Goal: Task Accomplishment & Management: Complete application form

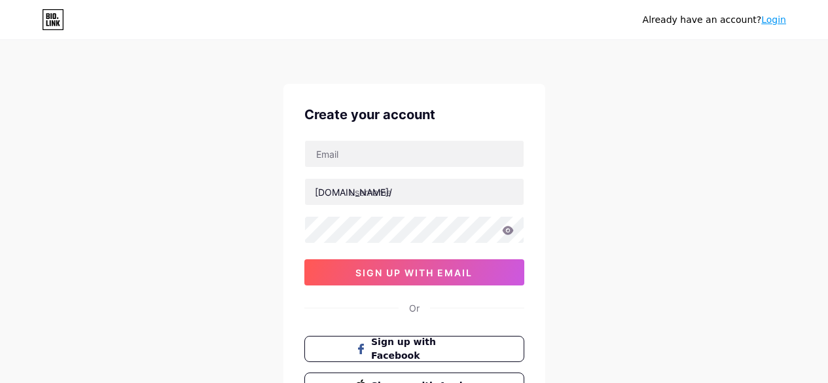
scroll to position [33, 0]
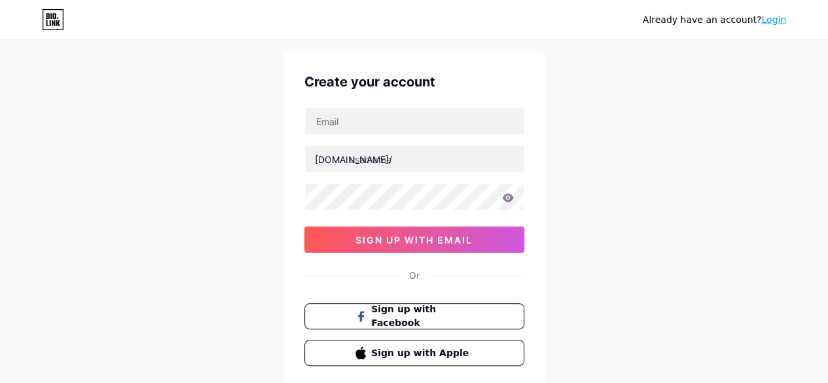
type input "[EMAIL_ADDRESS][DOMAIN_NAME]"
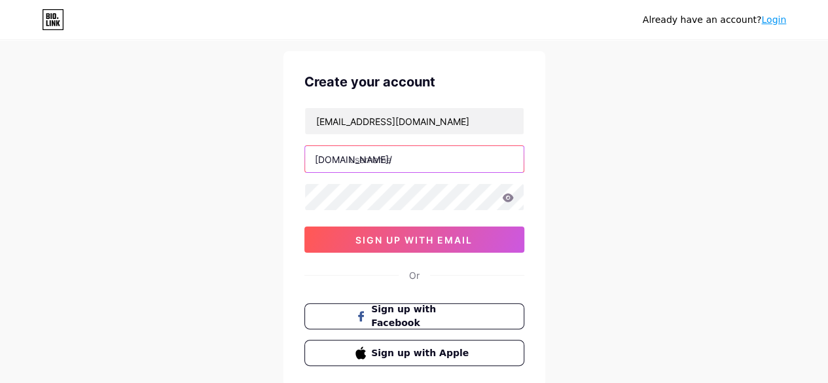
click at [372, 159] on input "text" at bounding box center [414, 159] width 219 height 26
type input "expert12"
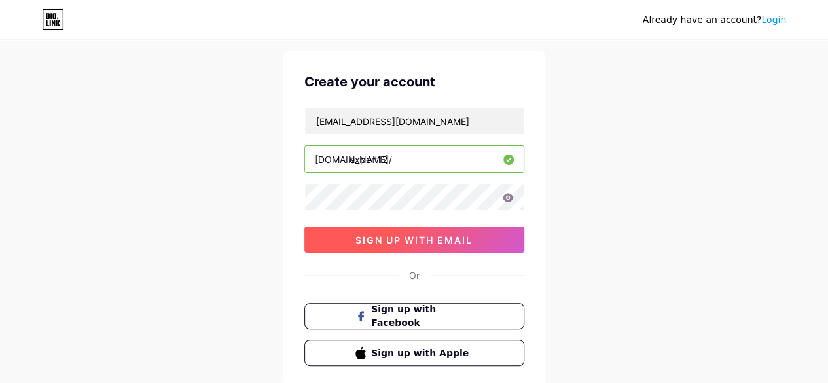
click at [328, 241] on button "sign up with email" at bounding box center [414, 239] width 220 height 26
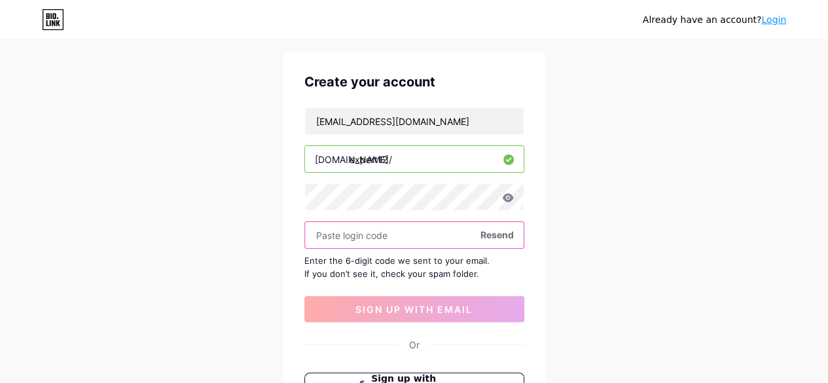
paste input "204727"
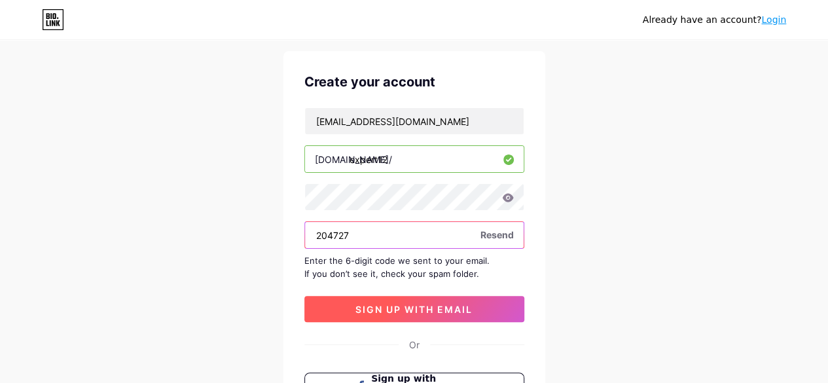
type input "204727"
click at [368, 299] on button "sign up with email" at bounding box center [414, 309] width 220 height 26
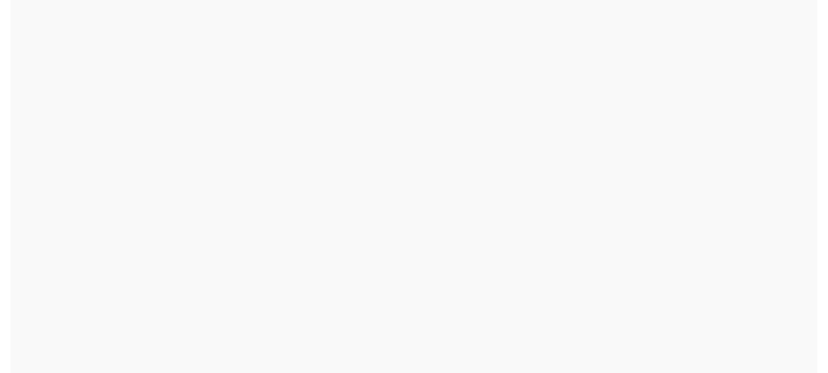
scroll to position [0, 0]
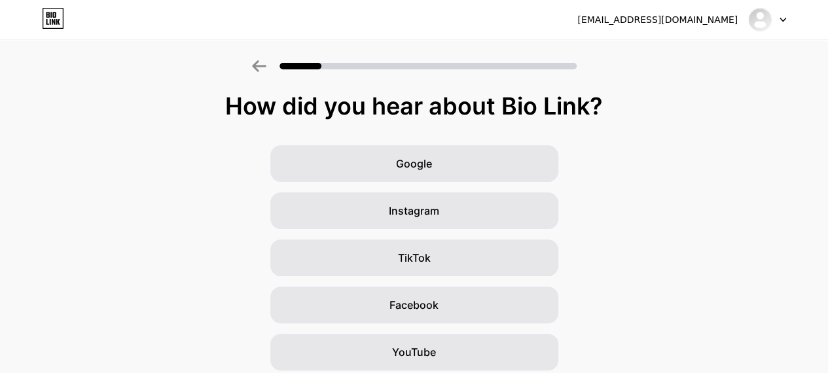
click at [88, 147] on div "Google Instagram TikTok Facebook YouTube Twitter/X Friends/family Other" at bounding box center [414, 328] width 828 height 366
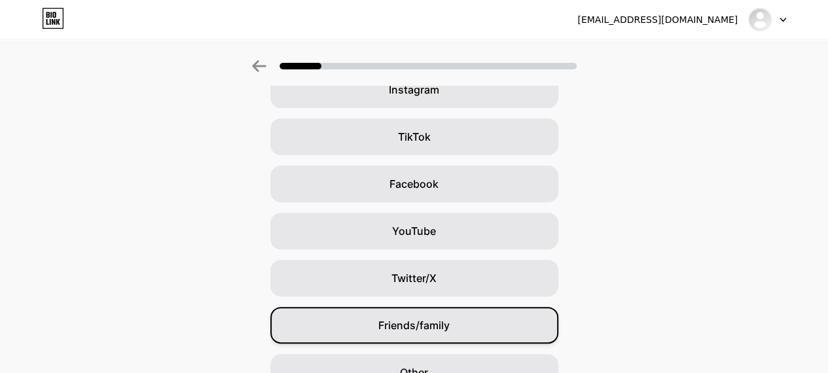
scroll to position [191, 0]
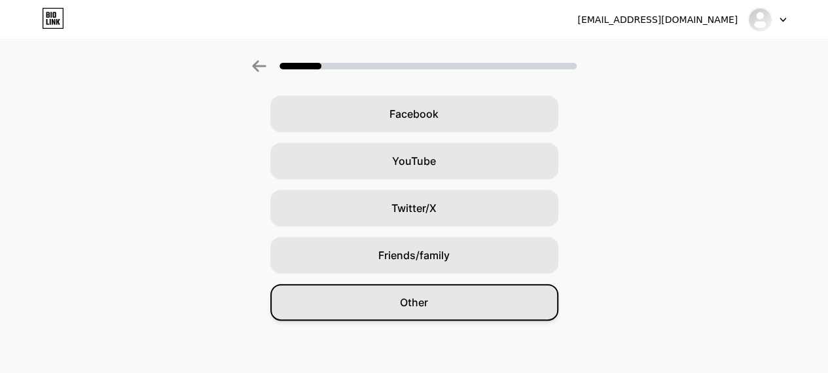
click at [398, 296] on div "Other" at bounding box center [414, 302] width 288 height 37
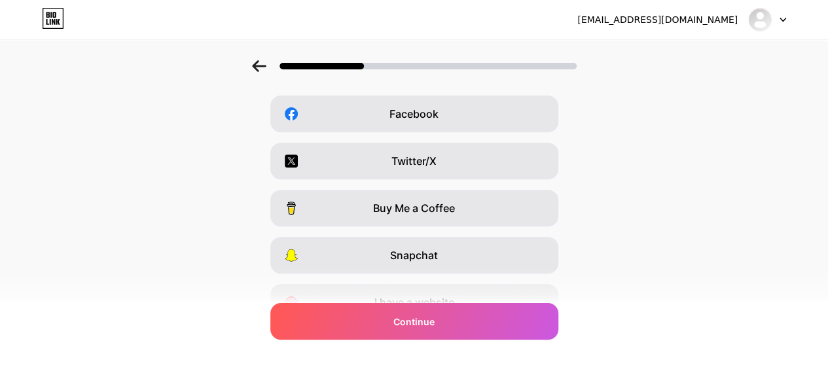
scroll to position [0, 0]
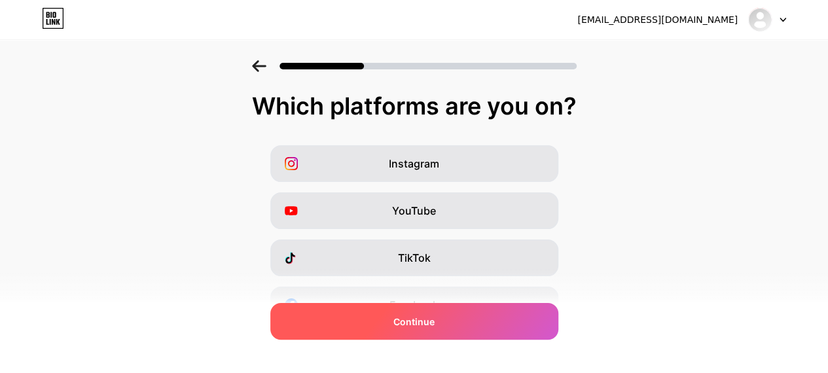
click at [366, 320] on div "Continue" at bounding box center [414, 321] width 288 height 37
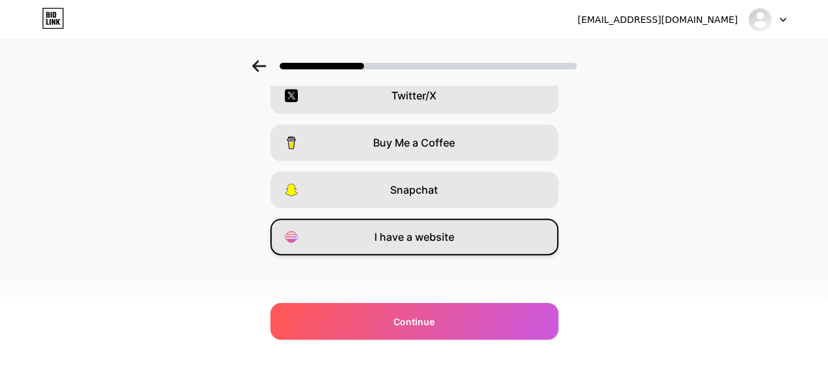
click at [399, 236] on span "I have a website" at bounding box center [414, 237] width 80 height 16
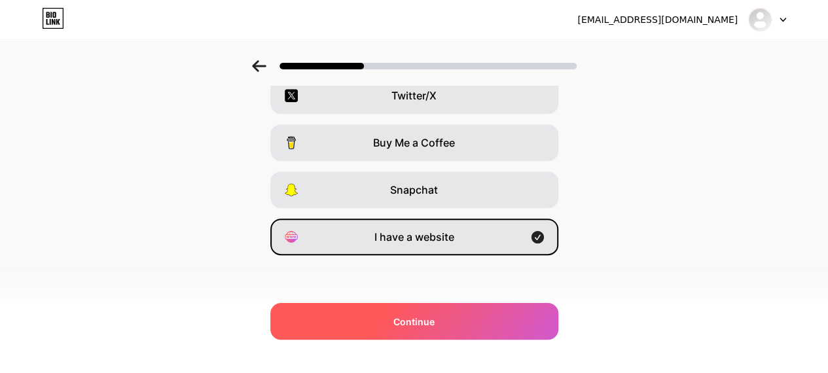
click at [390, 324] on div "Continue" at bounding box center [414, 321] width 288 height 37
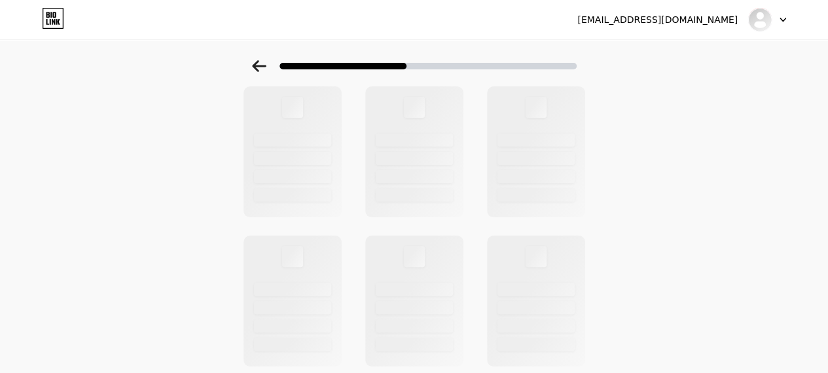
scroll to position [0, 0]
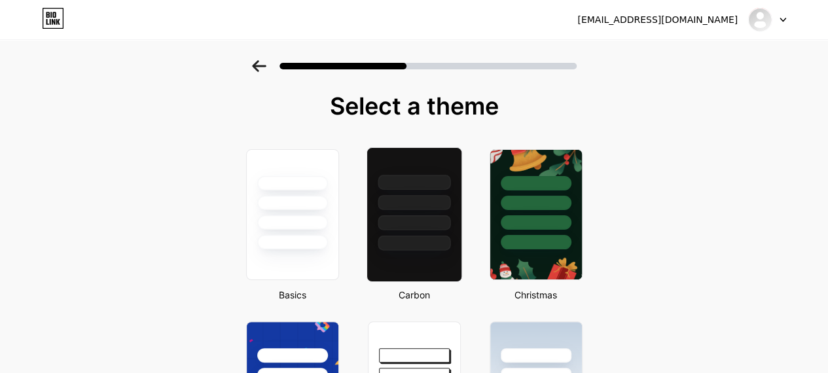
click at [404, 236] on div at bounding box center [414, 243] width 73 height 15
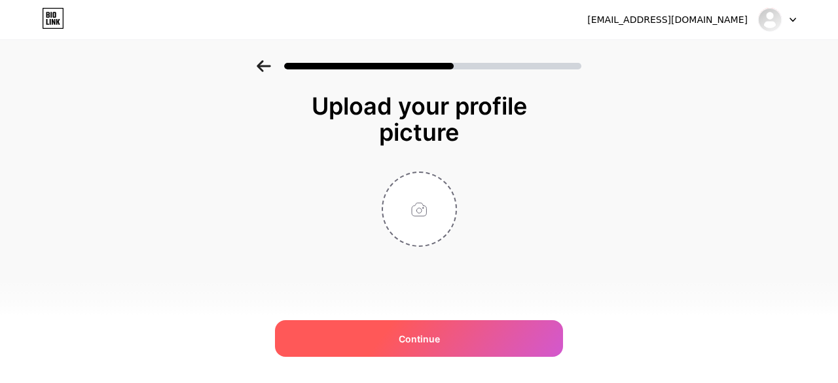
click at [401, 332] on span "Continue" at bounding box center [418, 339] width 41 height 14
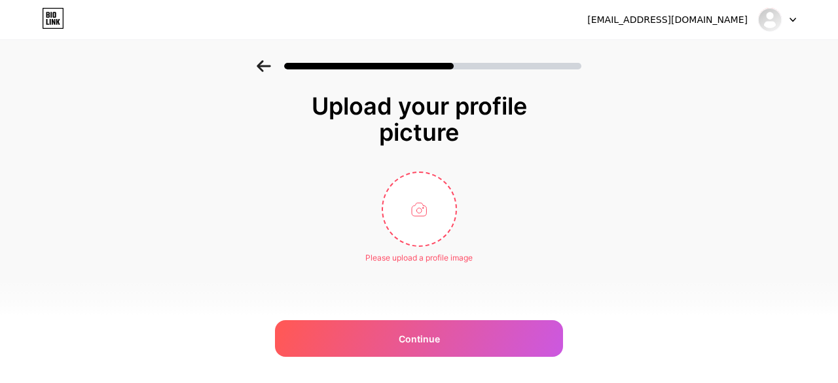
click at [263, 60] on icon at bounding box center [264, 66] width 14 height 12
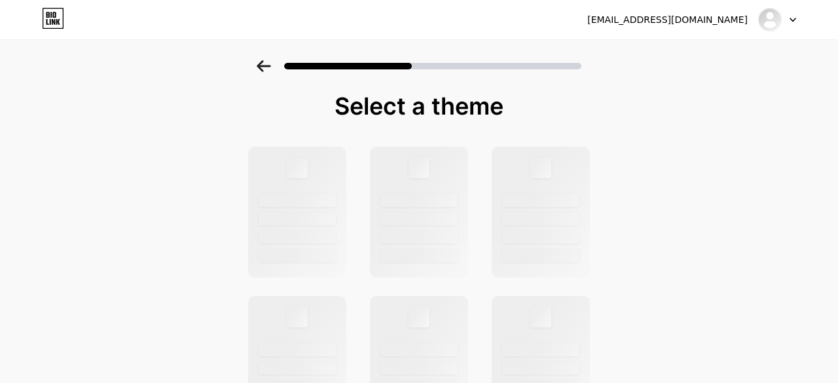
click at [263, 60] on icon at bounding box center [264, 66] width 14 height 12
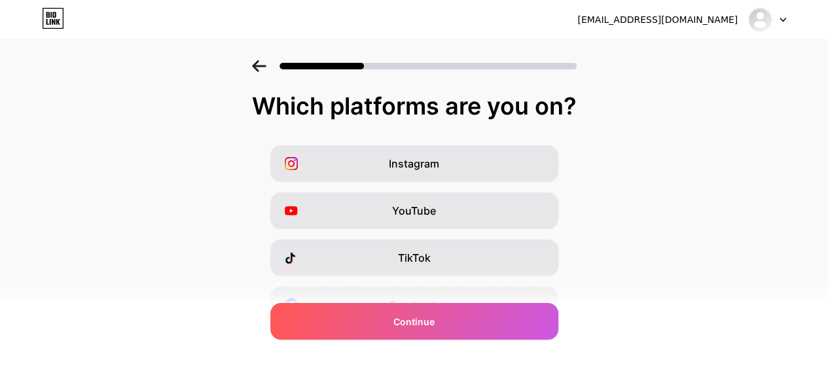
click at [263, 60] on icon at bounding box center [259, 66] width 14 height 12
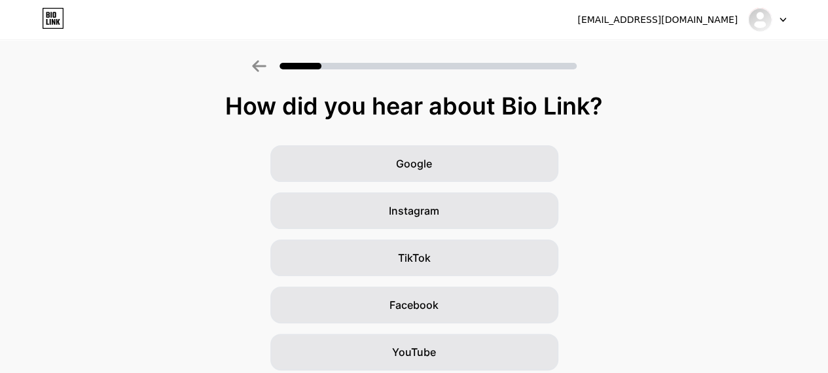
click at [263, 61] on icon at bounding box center [259, 66] width 14 height 12
click at [688, 27] on div "[EMAIL_ADDRESS][DOMAIN_NAME]" at bounding box center [681, 20] width 209 height 24
click at [688, 25] on div "[EMAIL_ADDRESS][DOMAIN_NAME]" at bounding box center [657, 20] width 160 height 14
click at [768, 22] on img at bounding box center [759, 19] width 21 height 21
click at [776, 22] on div at bounding box center [767, 20] width 38 height 24
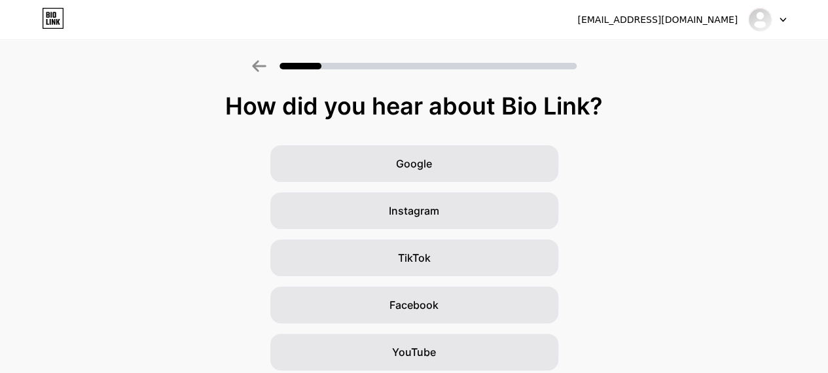
click at [777, 22] on div at bounding box center [767, 20] width 38 height 24
click at [663, 24] on div "[EMAIL_ADDRESS][DOMAIN_NAME]" at bounding box center [657, 20] width 160 height 14
click at [754, 20] on img at bounding box center [759, 19] width 21 height 21
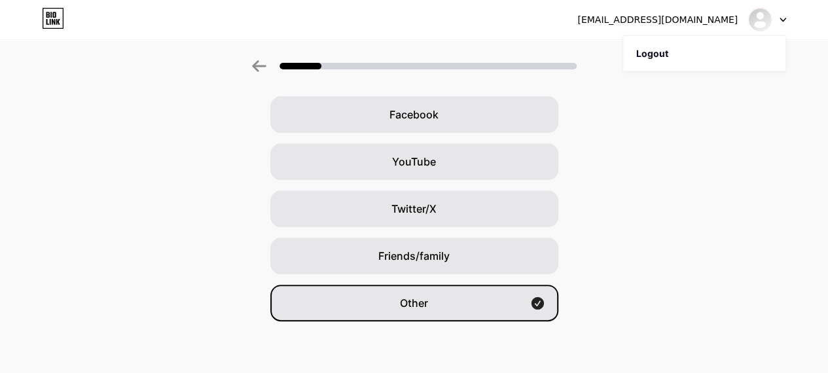
scroll to position [191, 0]
click at [440, 302] on div "Other" at bounding box center [414, 302] width 288 height 37
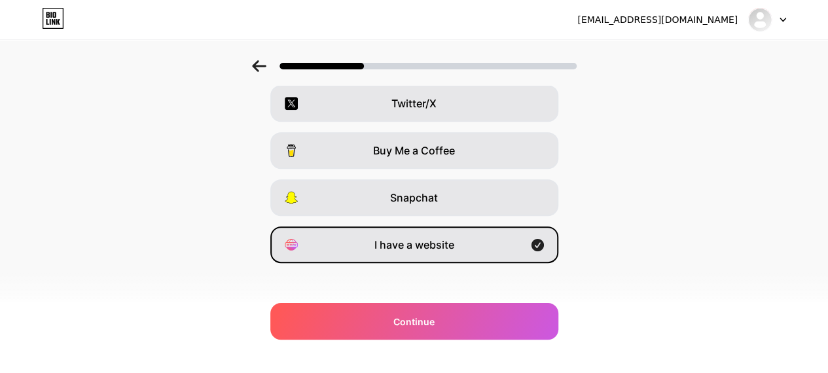
scroll to position [257, 0]
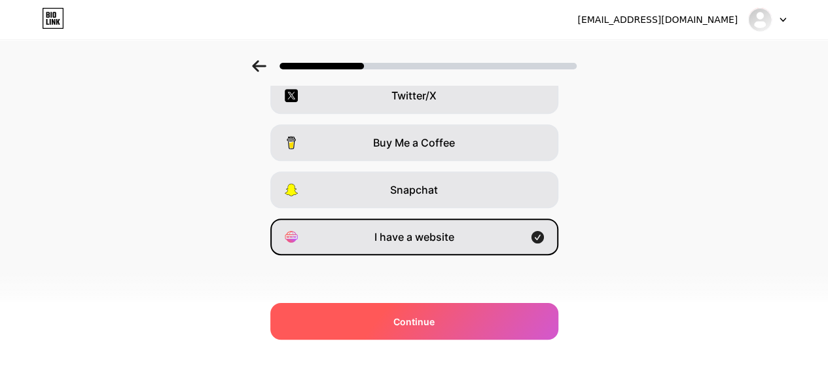
click at [430, 317] on span "Continue" at bounding box center [413, 322] width 41 height 14
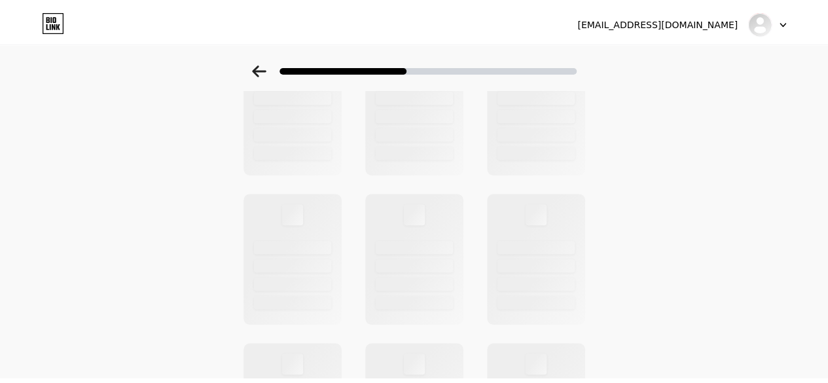
scroll to position [0, 0]
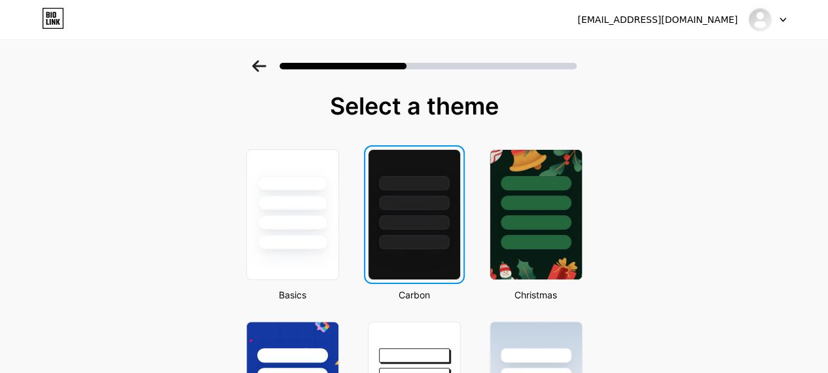
click at [325, 222] on div at bounding box center [292, 222] width 71 height 14
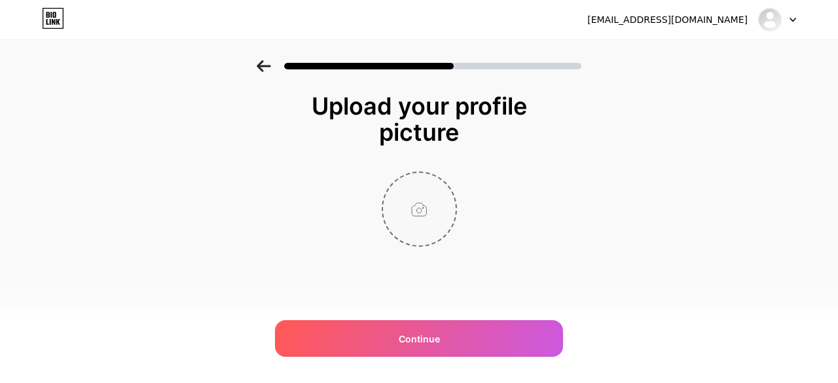
click at [420, 209] on input "file" at bounding box center [419, 209] width 73 height 73
type input "C:\fakepath\2d1.jpg"
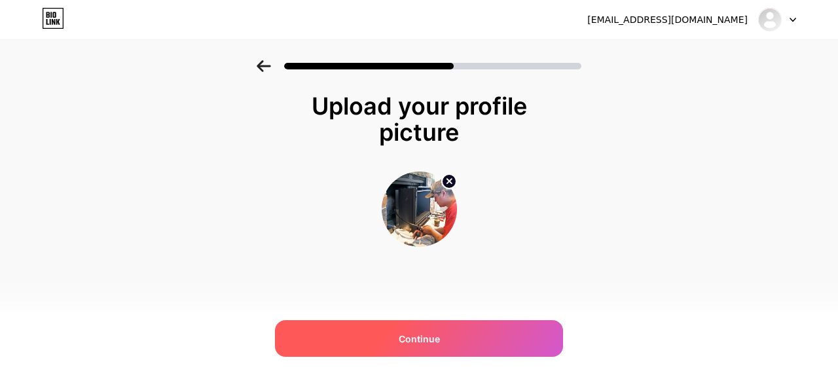
click at [434, 336] on span "Continue" at bounding box center [418, 339] width 41 height 14
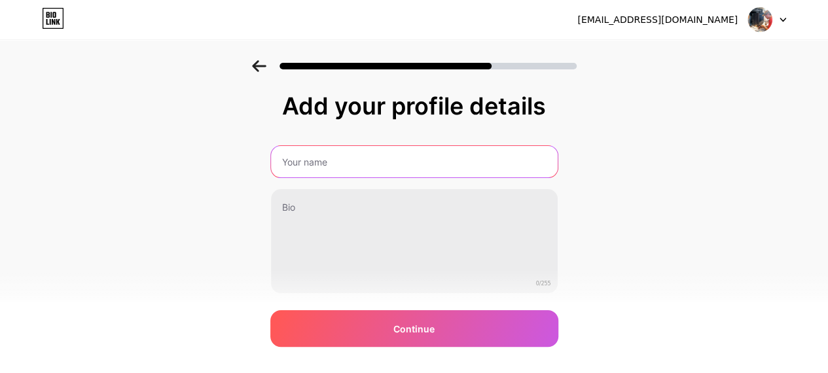
click at [378, 169] on input "text" at bounding box center [414, 161] width 287 height 31
type input "expert cleaners"
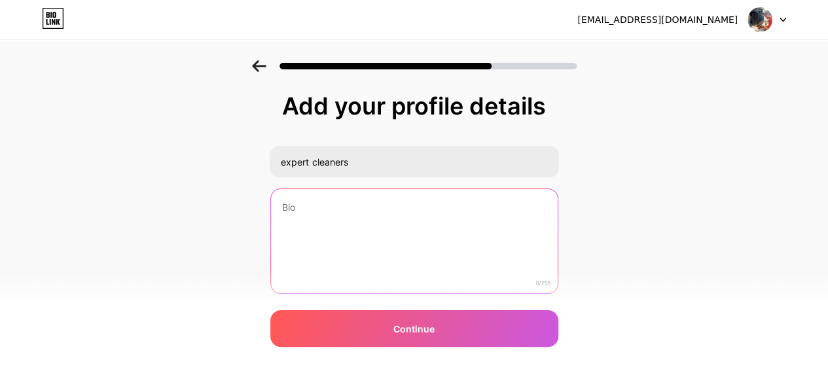
click at [346, 224] on textarea at bounding box center [414, 241] width 287 height 105
paste textarea "Regular chimney sweeping is not just a precaution—it is an essential part of ho…"
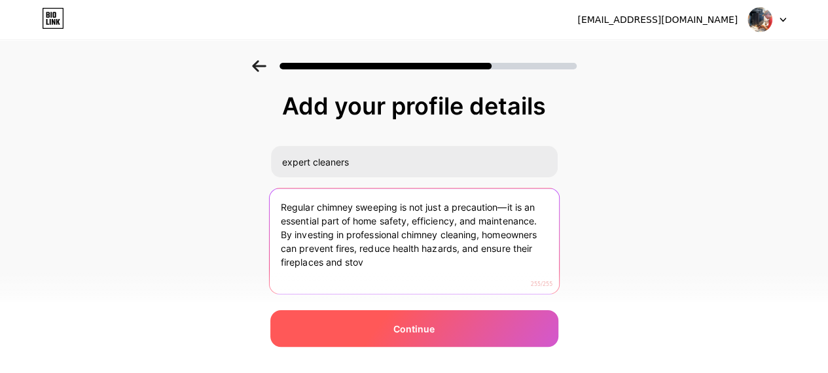
type textarea "Regular chimney sweeping is not just a precaution—it is an essential part of ho…"
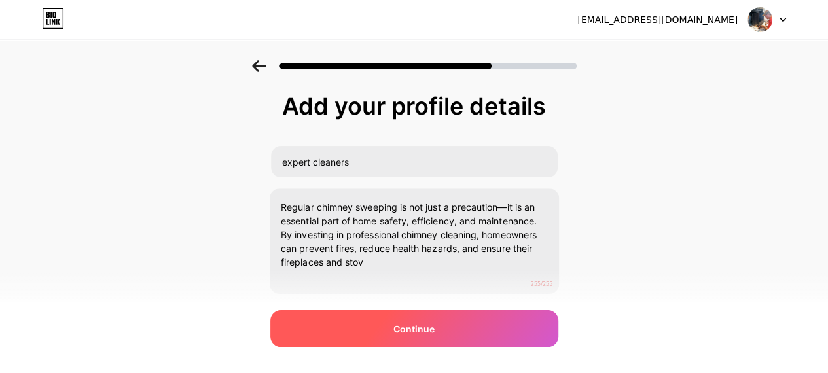
click at [419, 322] on span "Continue" at bounding box center [413, 329] width 41 height 14
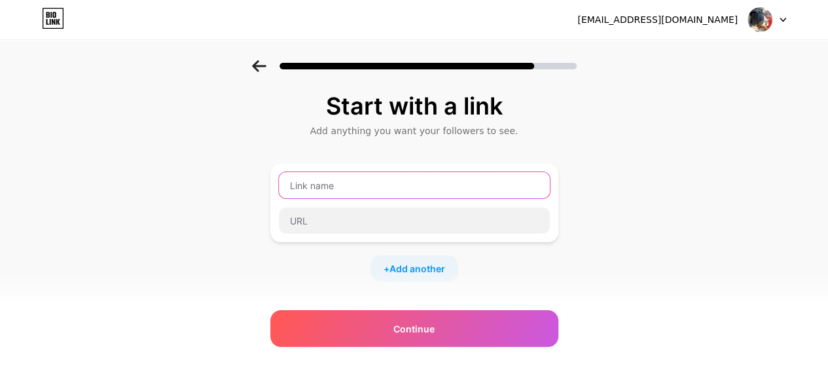
click at [326, 184] on input "text" at bounding box center [414, 185] width 271 height 26
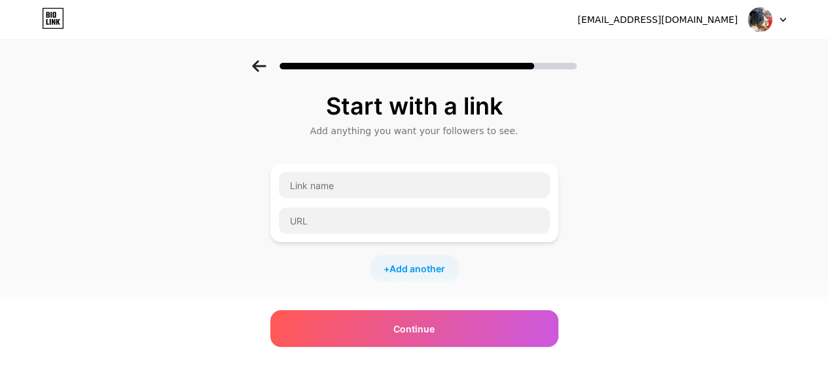
click at [350, 274] on div "+ Add another" at bounding box center [414, 268] width 288 height 26
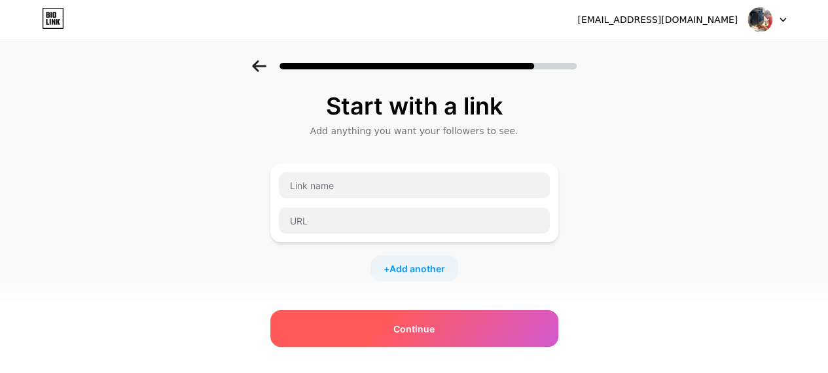
click at [411, 317] on div "Continue" at bounding box center [414, 328] width 288 height 37
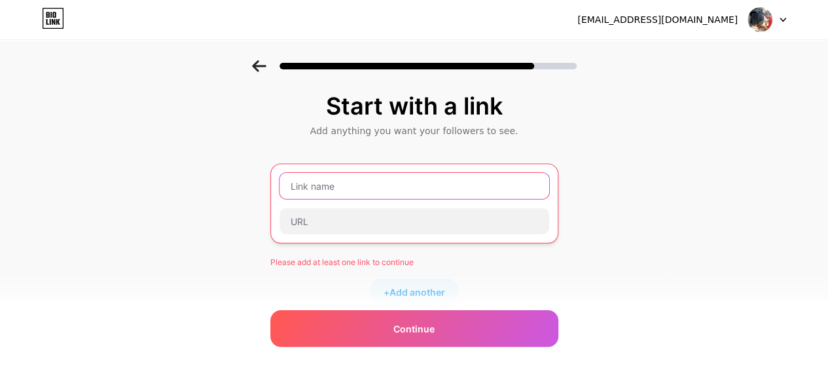
click at [334, 196] on input "text" at bounding box center [414, 186] width 270 height 26
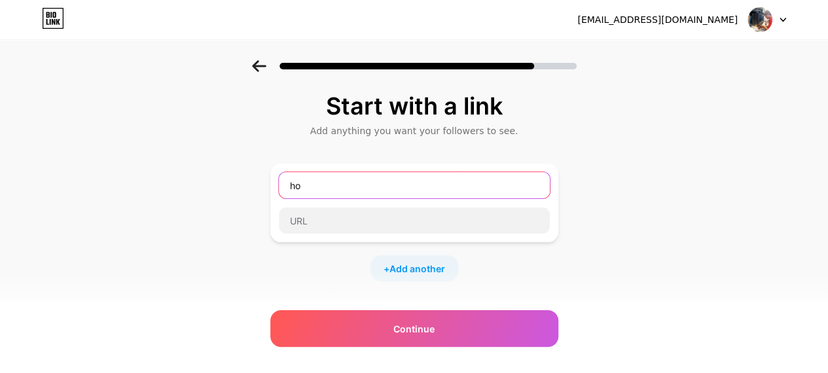
type input "h"
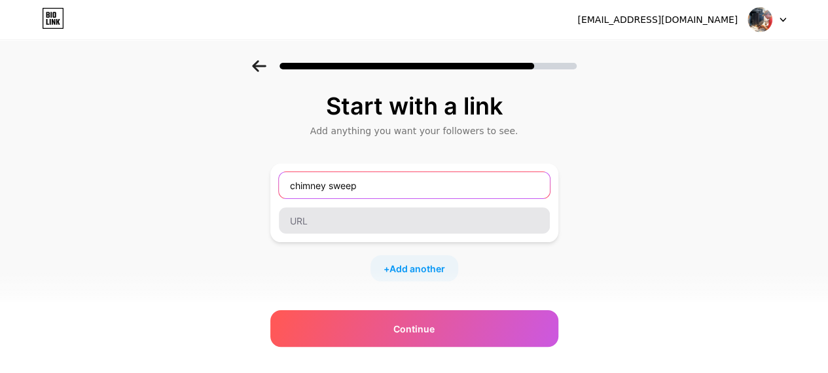
type input "chimney sweep"
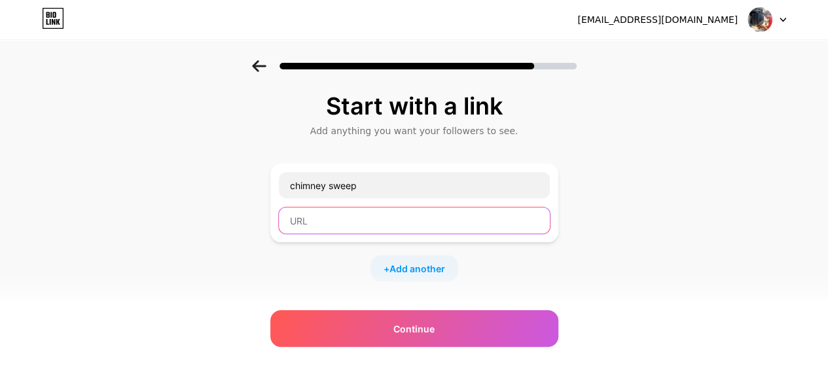
click at [332, 215] on input "text" at bounding box center [414, 220] width 271 height 26
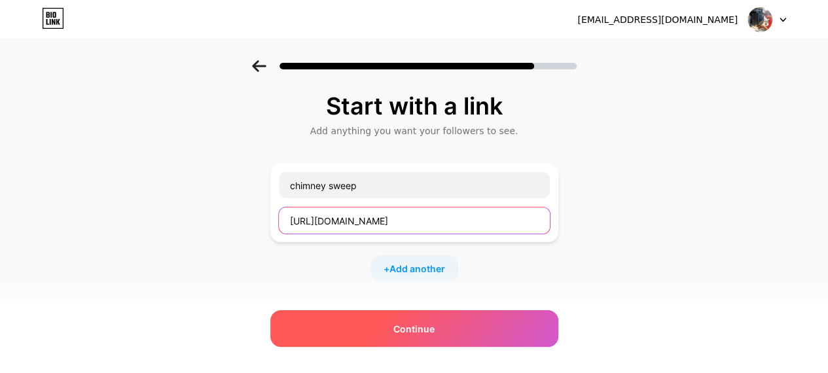
type input "[URL][DOMAIN_NAME]"
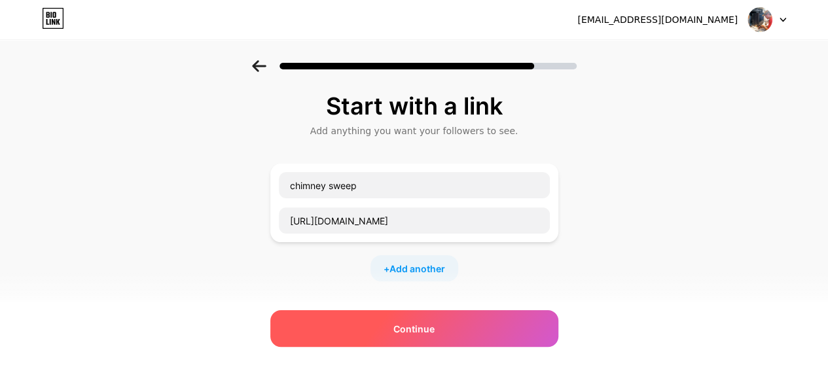
click at [449, 325] on div "Continue" at bounding box center [414, 328] width 288 height 37
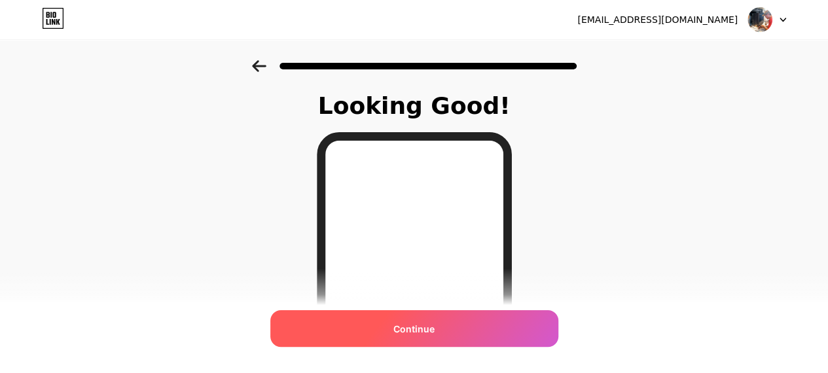
click at [405, 319] on div "Continue" at bounding box center [414, 328] width 288 height 37
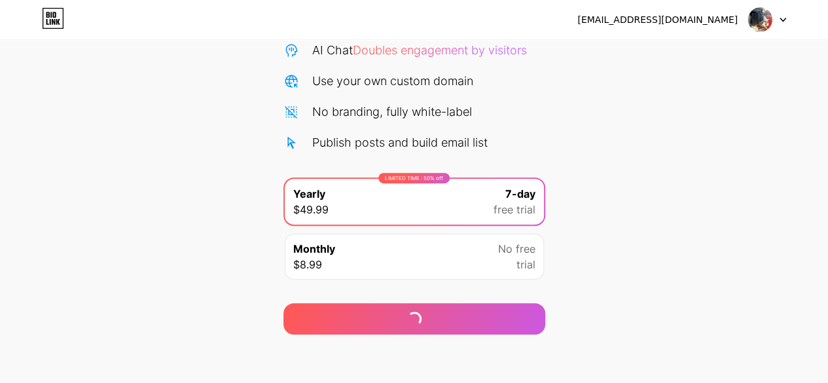
scroll to position [143, 0]
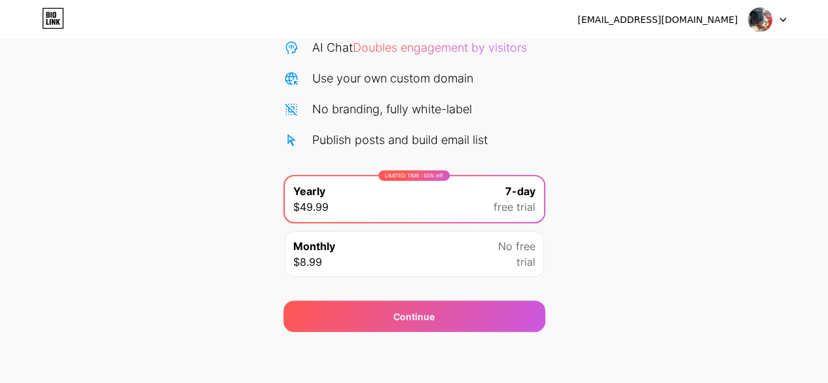
click at [762, 22] on img at bounding box center [759, 19] width 25 height 25
click at [664, 52] on li "Logout" at bounding box center [704, 53] width 162 height 35
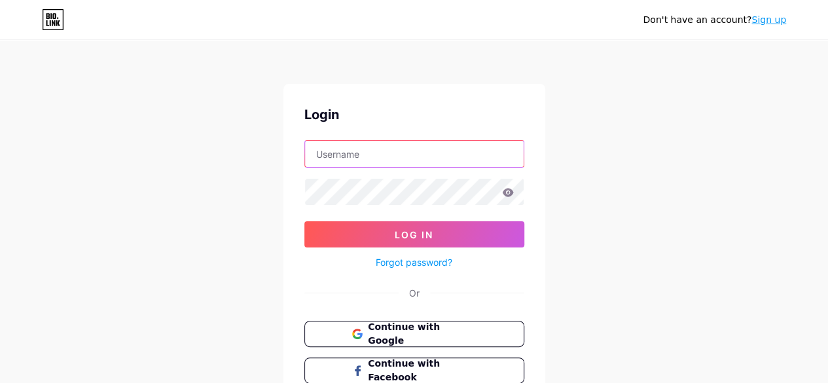
type input "[EMAIL_ADDRESS][DOMAIN_NAME]"
